Goal: Find contact information: Find contact information

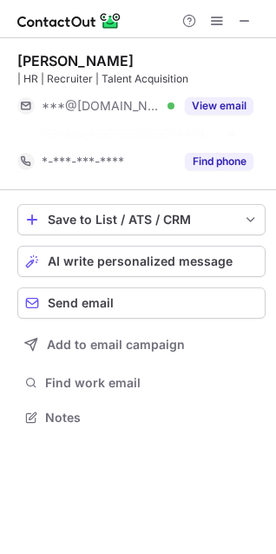
scroll to position [378, 276]
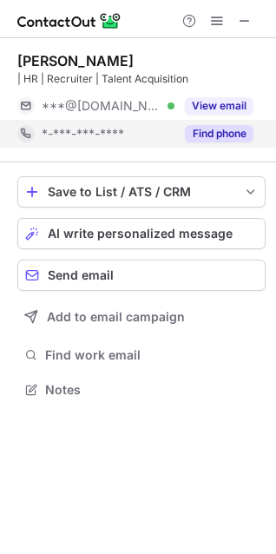
click at [240, 122] on div "Find phone" at bounding box center [214, 134] width 79 height 28
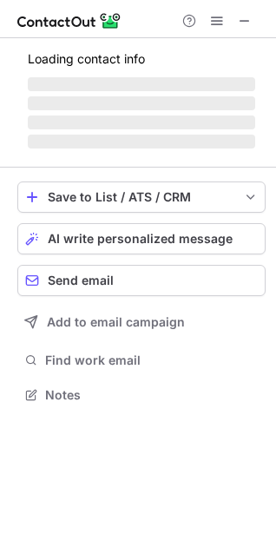
scroll to position [421, 276]
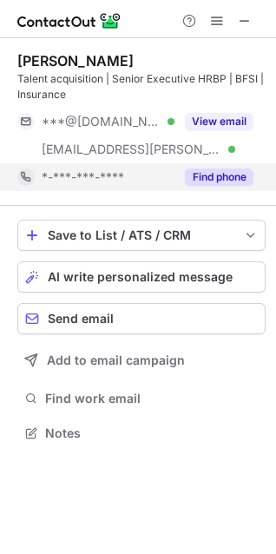
click at [215, 180] on button "Find phone" at bounding box center [219, 176] width 69 height 17
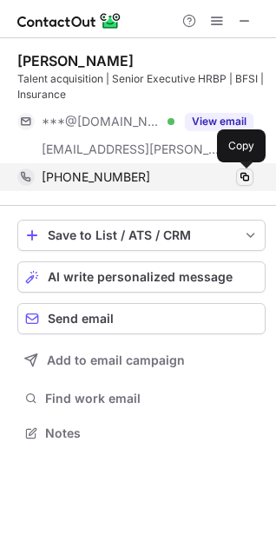
click at [243, 173] on span at bounding box center [245, 177] width 14 height 14
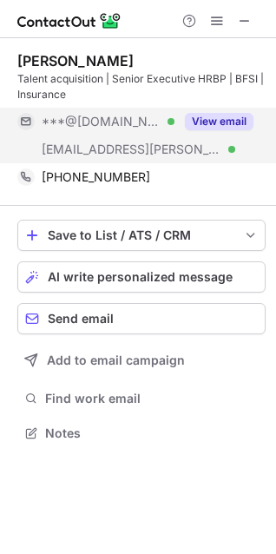
click at [207, 120] on button "View email" at bounding box center [219, 121] width 69 height 17
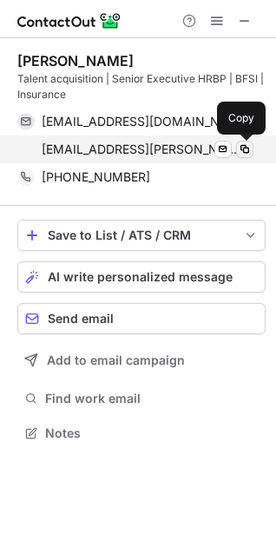
click at [241, 148] on span at bounding box center [245, 149] width 14 height 14
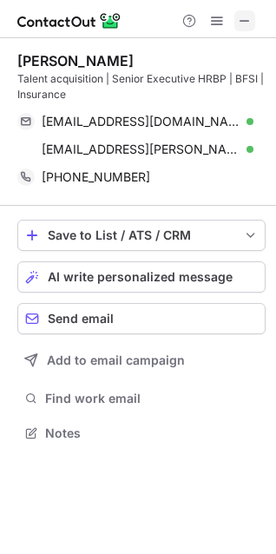
click at [237, 25] on button at bounding box center [244, 20] width 21 height 21
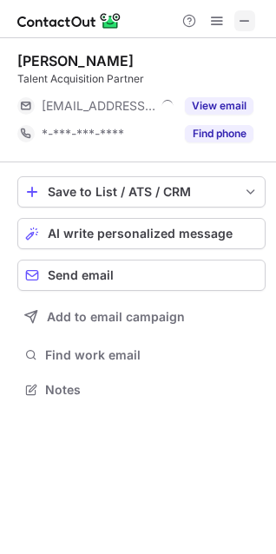
scroll to position [378, 276]
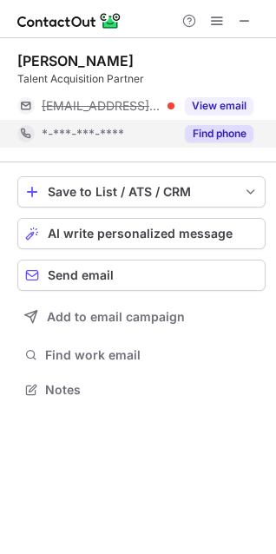
click at [212, 133] on button "Find phone" at bounding box center [219, 133] width 69 height 17
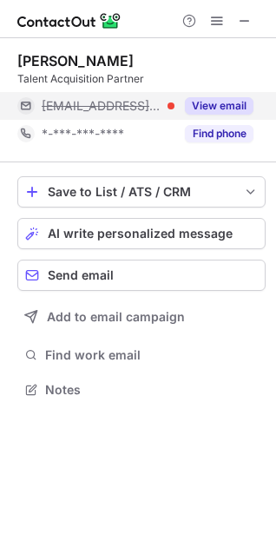
click at [202, 99] on button "View email" at bounding box center [219, 105] width 69 height 17
click at [142, 100] on div "[PERSON_NAME][EMAIL_ADDRESS][DOMAIN_NAME]" at bounding box center [148, 106] width 212 height 16
click at [107, 101] on span "[PERSON_NAME][EMAIL_ADDRESS][DOMAIN_NAME]" at bounding box center [141, 106] width 199 height 16
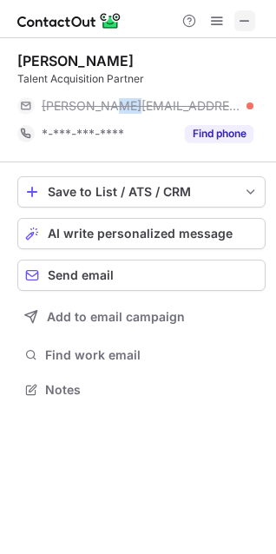
click at [240, 14] on span at bounding box center [245, 21] width 14 height 14
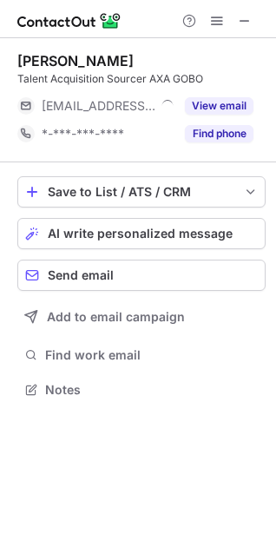
click at [231, 137] on button "Find phone" at bounding box center [219, 133] width 69 height 17
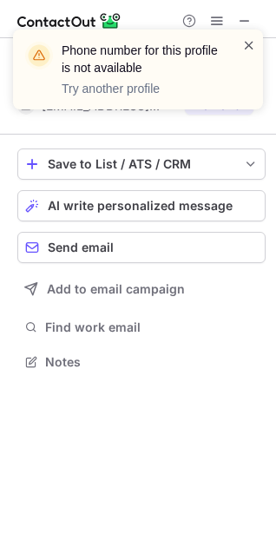
scroll to position [350, 276]
click at [248, 43] on span at bounding box center [249, 44] width 14 height 17
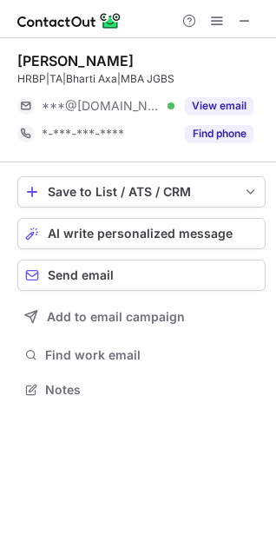
scroll to position [378, 276]
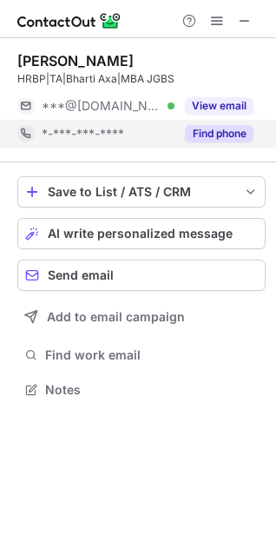
click at [204, 124] on div "Find phone" at bounding box center [214, 134] width 79 height 28
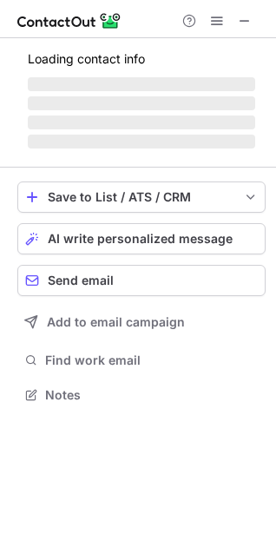
scroll to position [393, 276]
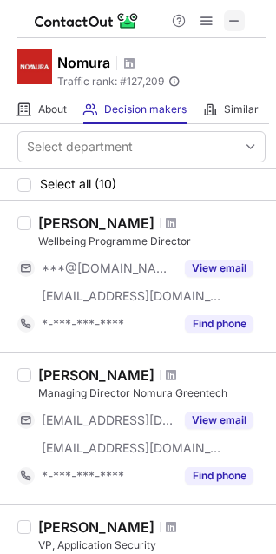
click at [234, 23] on span at bounding box center [235, 21] width 14 height 14
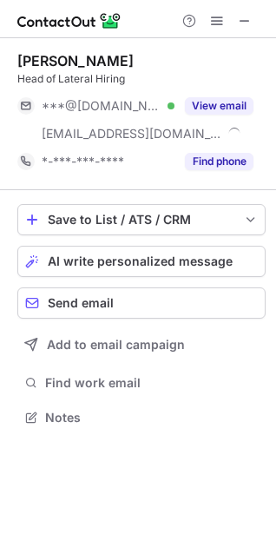
scroll to position [406, 276]
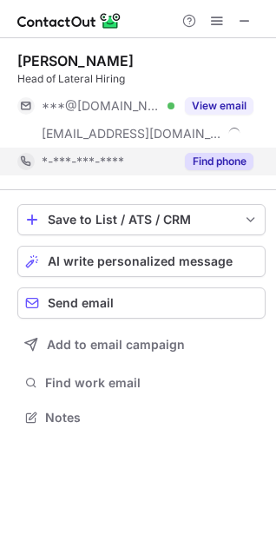
click at [227, 162] on button "Find phone" at bounding box center [219, 161] width 69 height 17
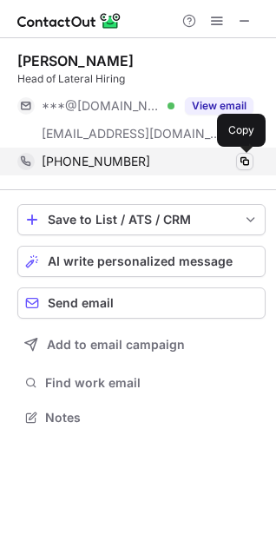
click at [243, 162] on span at bounding box center [245, 162] width 14 height 14
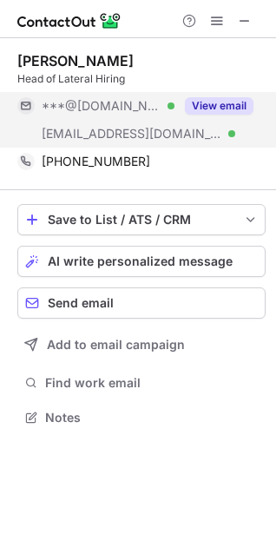
click at [228, 100] on button "View email" at bounding box center [219, 105] width 69 height 17
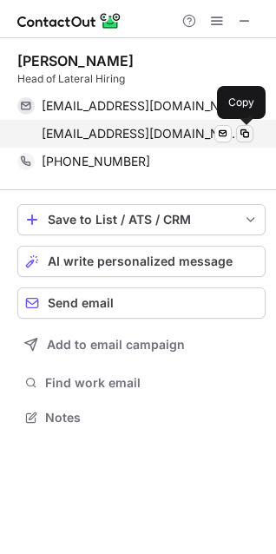
click at [249, 129] on span at bounding box center [245, 134] width 14 height 14
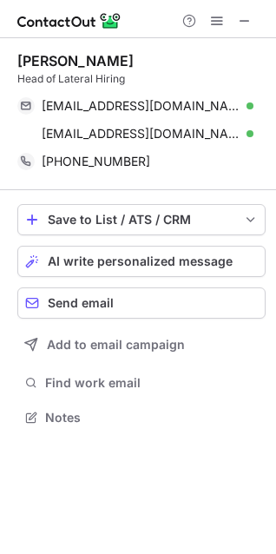
click at [242, 22] on span at bounding box center [245, 21] width 14 height 14
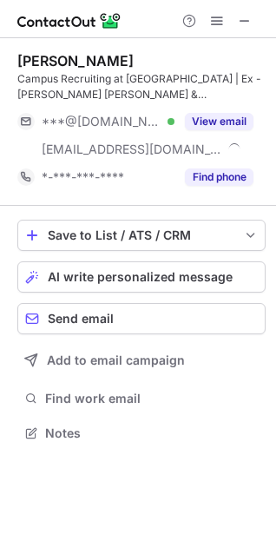
scroll to position [421, 276]
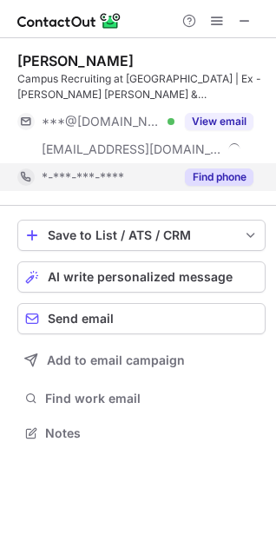
click at [208, 177] on button "Find phone" at bounding box center [219, 176] width 69 height 17
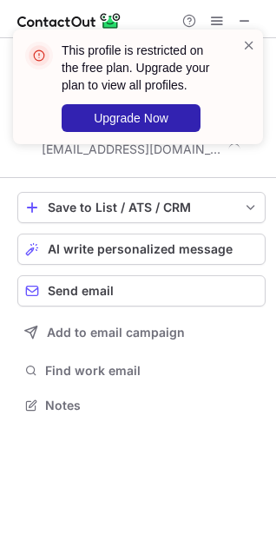
scroll to position [393, 276]
click at [246, 43] on span at bounding box center [249, 44] width 14 height 17
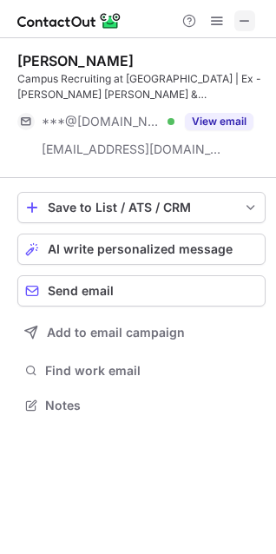
click at [247, 19] on span at bounding box center [245, 21] width 14 height 14
